Goal: Task Accomplishment & Management: Manage account settings

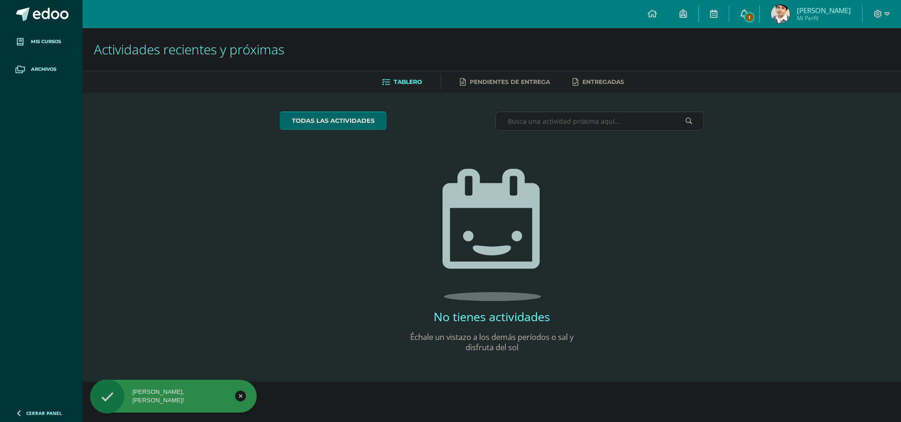
click at [748, 12] on icon at bounding box center [744, 13] width 8 height 8
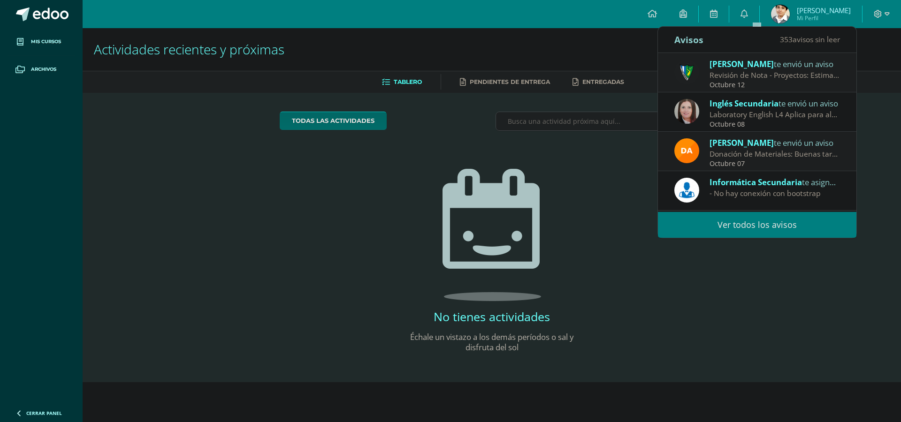
click at [742, 82] on div "Octubre 12" at bounding box center [774, 85] width 130 height 8
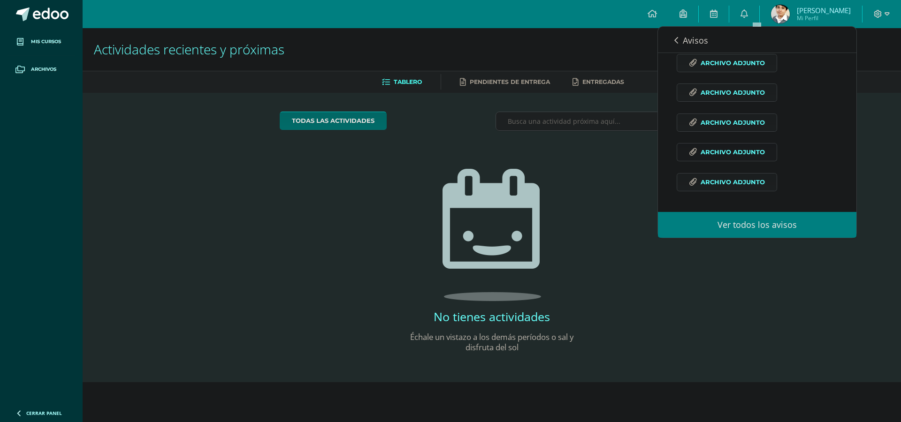
scroll to position [516, 0]
click at [739, 186] on span "Archivo Adjunto" at bounding box center [732, 182] width 64 height 17
click at [748, 73] on span "Archivo Adjunto" at bounding box center [732, 64] width 64 height 17
click at [722, 72] on span "Archivo Adjunto" at bounding box center [732, 64] width 64 height 17
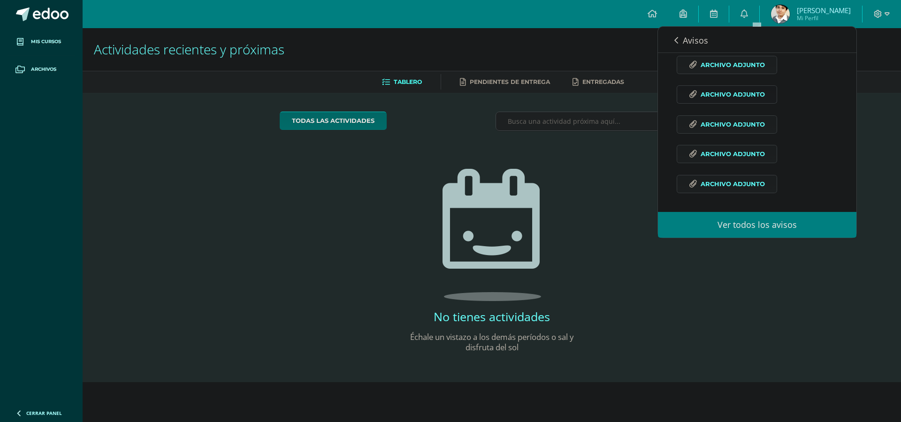
click at [722, 103] on span "Archivo Adjunto" at bounding box center [732, 94] width 64 height 17
click at [751, 133] on span "Archivo Adjunto" at bounding box center [732, 124] width 64 height 17
click at [740, 163] on span "Archivo Adjunto" at bounding box center [732, 153] width 64 height 17
click at [736, 176] on span "Archivo Adjunto" at bounding box center [732, 182] width 64 height 17
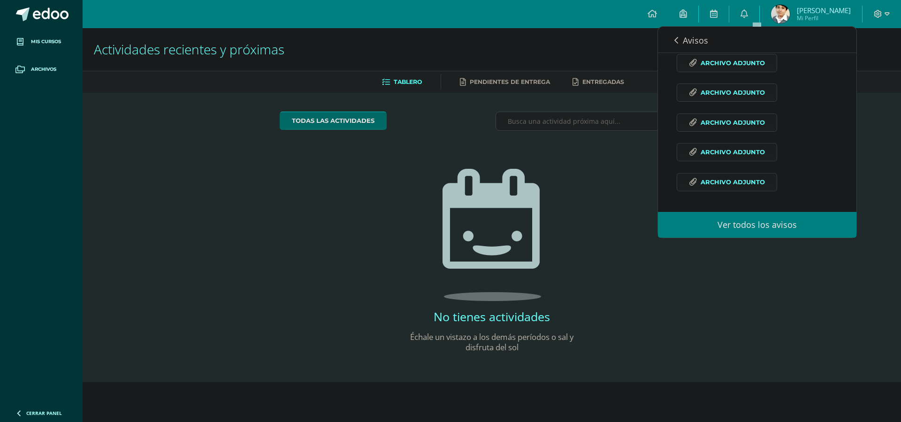
click at [803, 11] on span "Iker Gerardo Mi Perfil" at bounding box center [810, 14] width 83 height 19
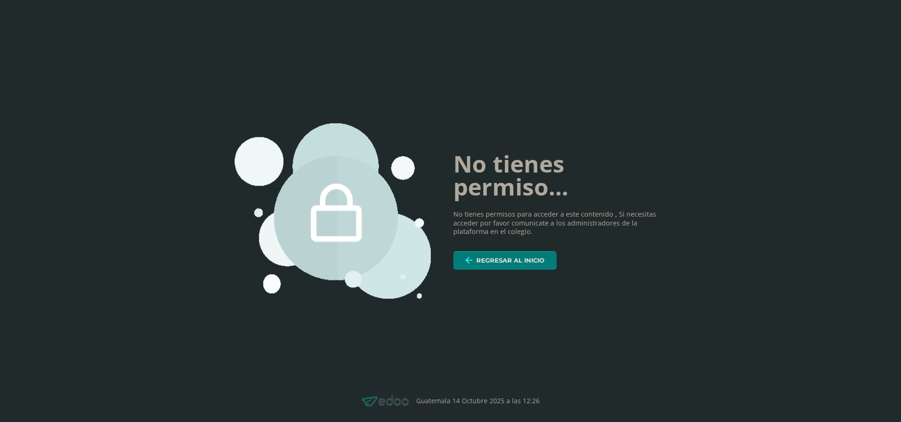
click at [505, 252] on span "Regresar al inicio" at bounding box center [510, 260] width 68 height 17
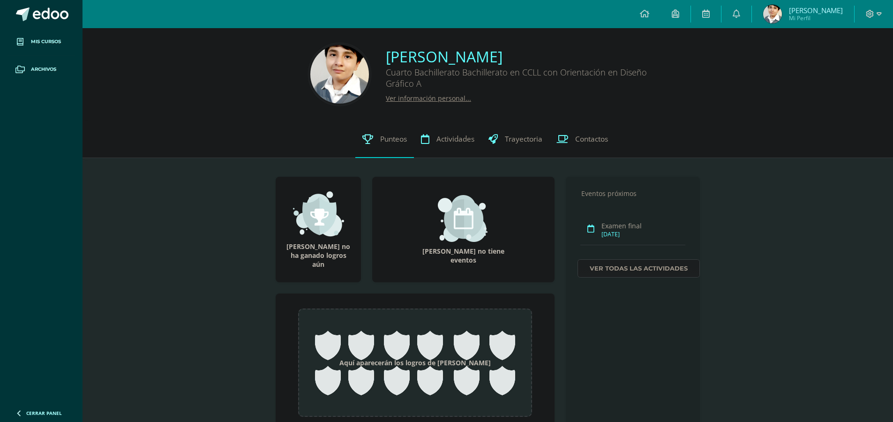
click at [385, 151] on link "Punteos" at bounding box center [385, 140] width 59 height 38
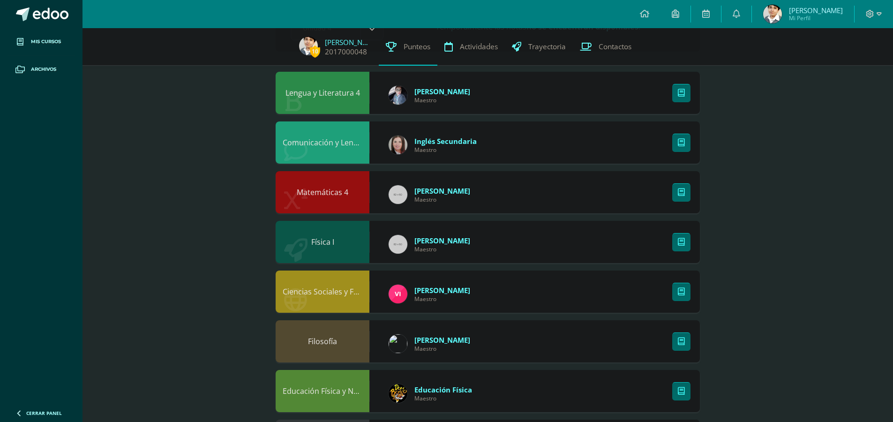
scroll to position [88, 0]
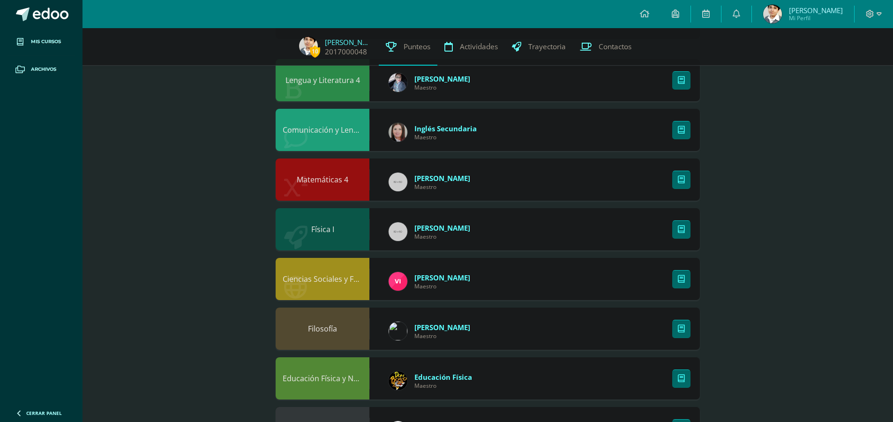
click at [782, 21] on img at bounding box center [773, 14] width 19 height 19
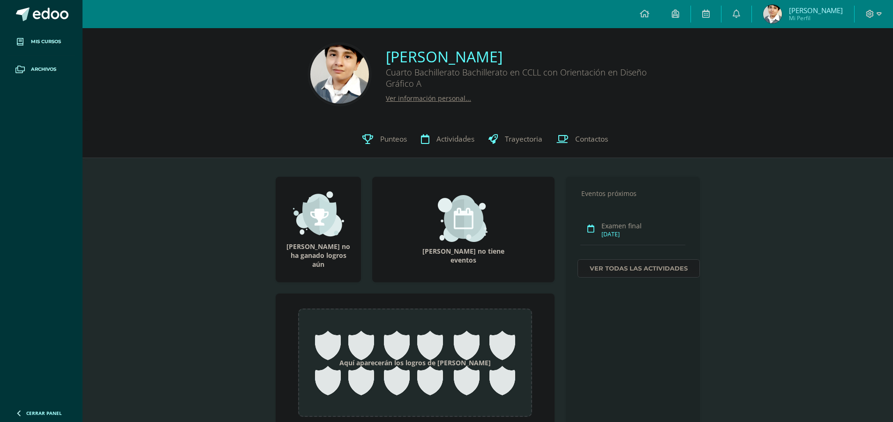
click at [389, 94] on link "Ver información personal..." at bounding box center [428, 98] width 85 height 9
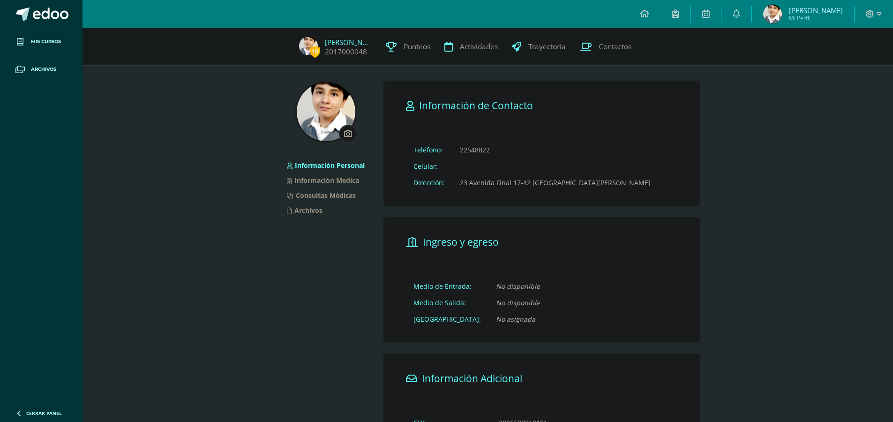
click at [348, 134] on input "file" at bounding box center [348, 133] width 17 height 17
type input "C:\fakepath\Screen Shot 2025-10-13 at 9.26.54 PM.png"
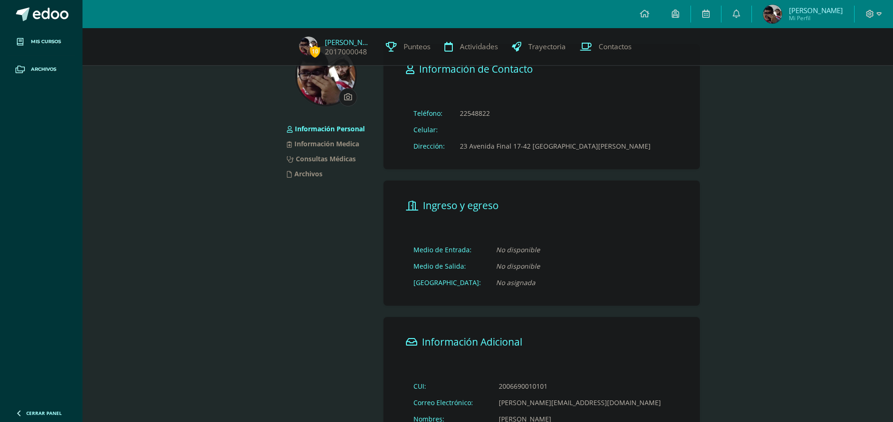
scroll to position [40, 0]
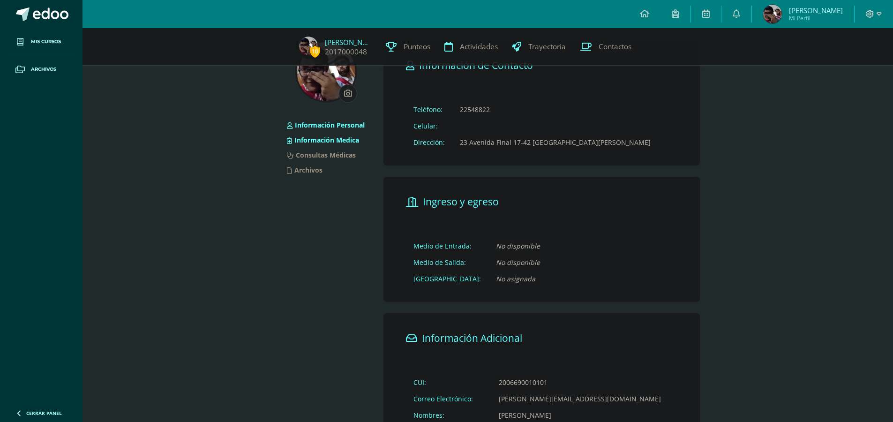
click at [326, 138] on link "Información Medica" at bounding box center [323, 140] width 72 height 9
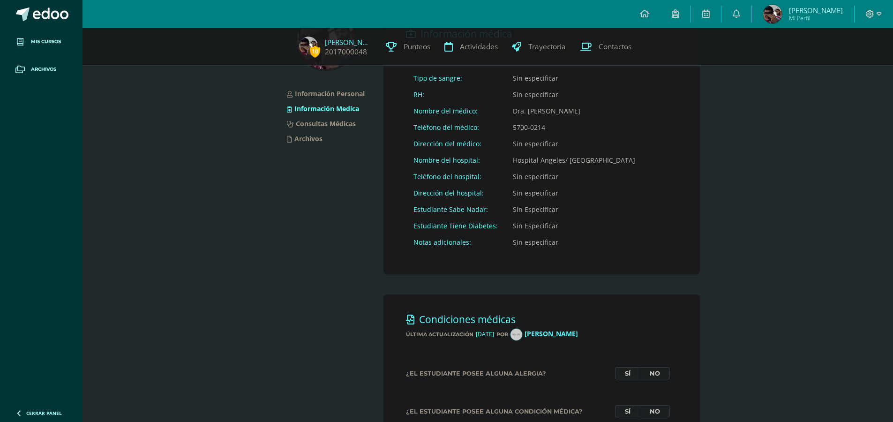
scroll to position [14, 0]
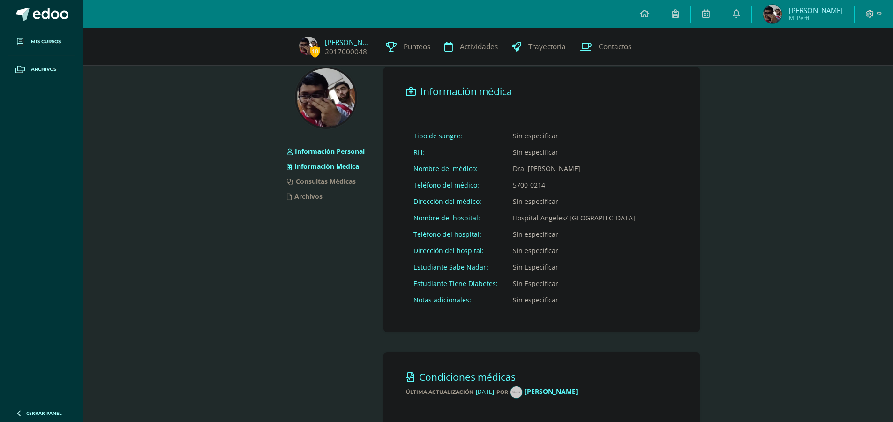
click at [323, 156] on li "Información Personal" at bounding box center [326, 151] width 78 height 15
click at [338, 149] on link "Información Personal" at bounding box center [326, 151] width 78 height 9
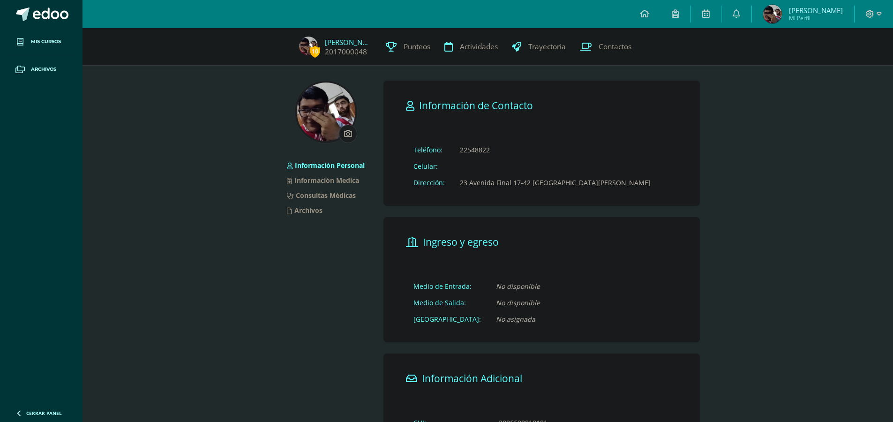
click at [476, 150] on td "22548822" at bounding box center [556, 150] width 206 height 16
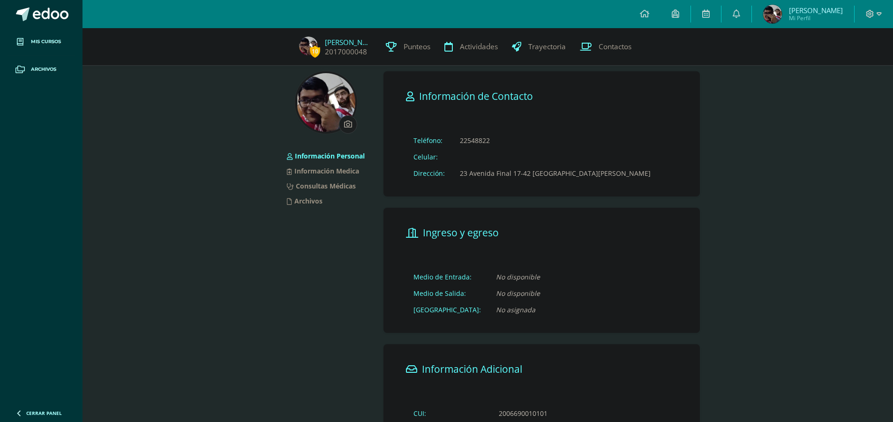
click at [468, 174] on td "23 Avenida Final 17-42 [GEOGRAPHIC_DATA][PERSON_NAME]" at bounding box center [556, 173] width 206 height 16
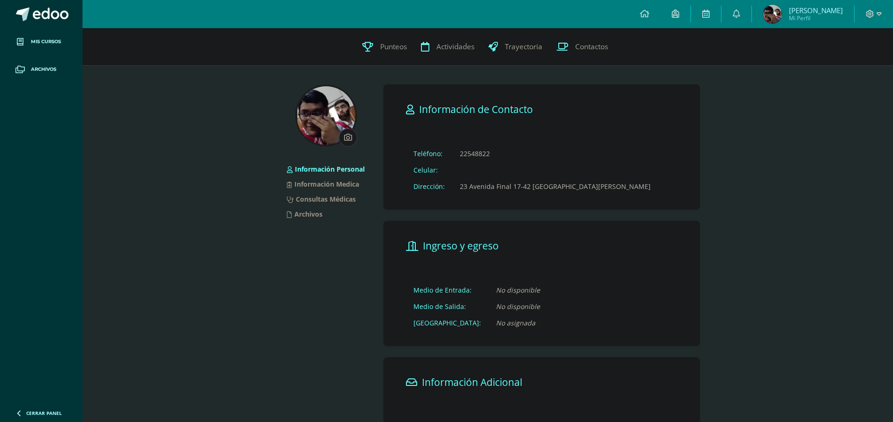
click at [352, 137] on input "file" at bounding box center [348, 137] width 17 height 17
click at [474, 154] on td "22548822" at bounding box center [556, 153] width 206 height 16
click at [453, 155] on td "22548822" at bounding box center [556, 153] width 206 height 16
click at [460, 155] on td "22548822" at bounding box center [556, 153] width 206 height 16
click at [327, 188] on link "Información Medica" at bounding box center [323, 184] width 72 height 9
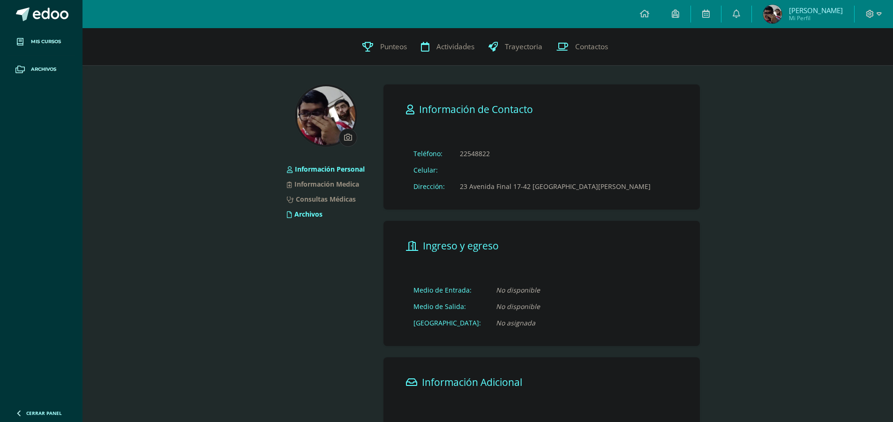
click at [315, 215] on link "Archivos" at bounding box center [305, 214] width 36 height 9
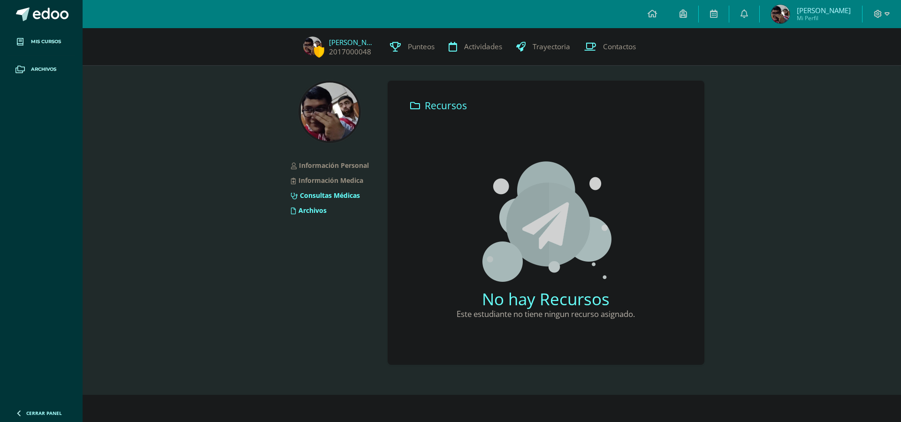
click at [339, 196] on link "Consultas Médicas" at bounding box center [325, 195] width 69 height 9
